Goal: Information Seeking & Learning: Learn about a topic

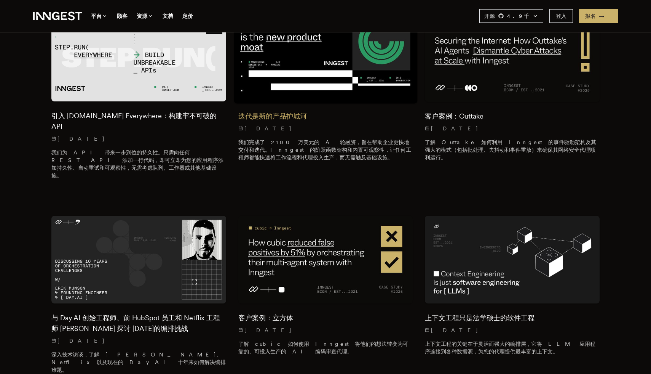
scroll to position [459, 0]
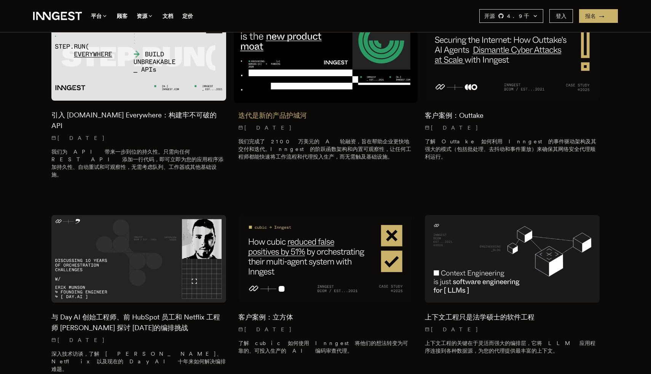
click at [268, 101] on div "迭代是新的产品护城河 [DATE] 我们完成了 2100 万美元的 A 轮融资，旨在帮助企业更快地交付和迭代。Inngest 的阶跃函数架构和内置可观察性，让…" at bounding box center [325, 133] width 175 height 65
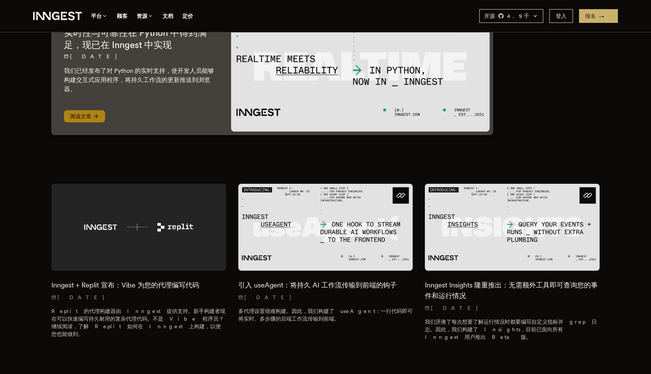
scroll to position [0, 0]
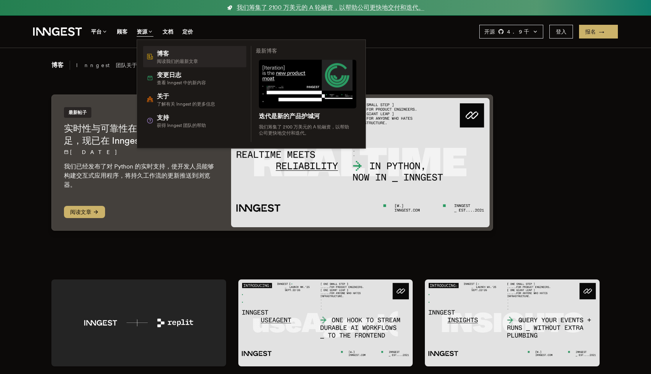
click at [169, 53] on span "博客" at bounding box center [177, 53] width 41 height 9
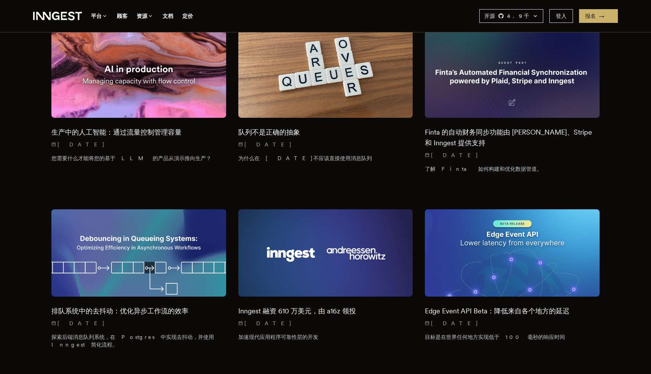
scroll to position [3846, 0]
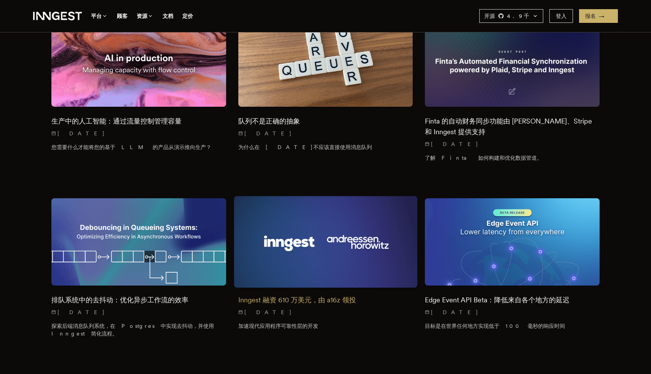
click at [299, 196] on img at bounding box center [326, 242] width 184 height 92
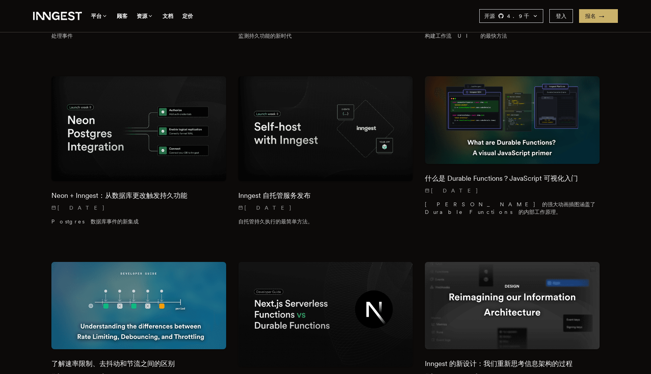
scroll to position [2576, 0]
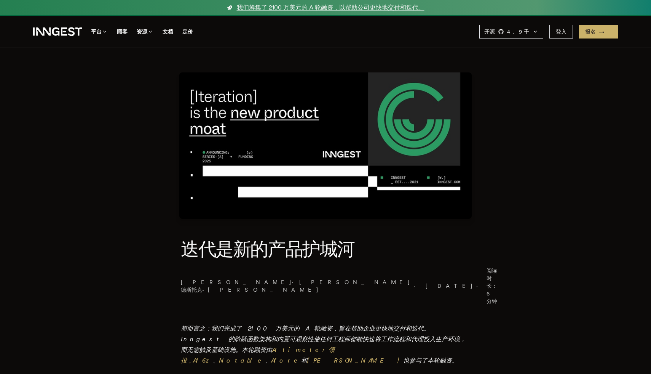
click at [355, 324] on font "简而言之：我们完成了 2100 万美元的 A 轮融资，旨在帮助企业更快地交付和迭代。Inngest 的阶跃函数架构和内置可观察性使任何工程师都能快速将工作流程…" at bounding box center [323, 338] width 285 height 29
drag, startPoint x: 195, startPoint y: 319, endPoint x: 354, endPoint y: 317, distance: 159.2
click at [354, 324] on em "简而言之：我们完成了 2100 万美元的 A 轮融资，旨在帮助企业更快地交付和迭代。Inngest 的阶跃函数架构和内置可观察性使任何工程师都能快速将工作流程…" at bounding box center [323, 343] width 285 height 39
copy em "Altimeter领投， A16z 、 Notable 、 Afore 和 Guillermo Rauch"
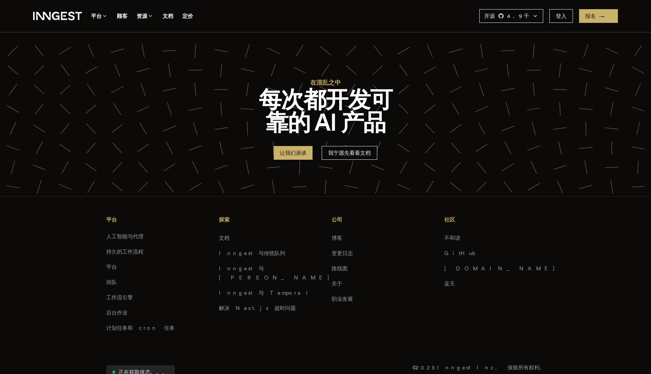
scroll to position [993, 0]
